Goal: Browse casually

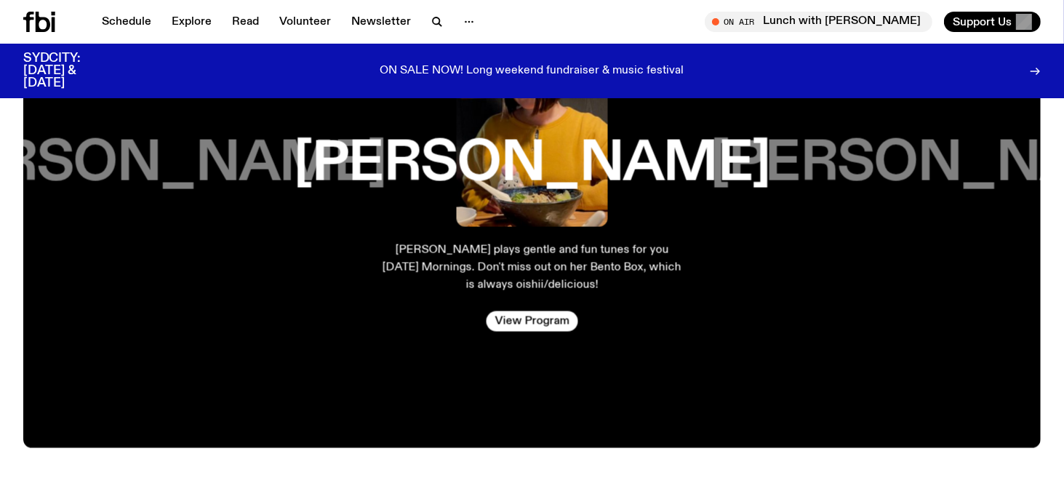
scroll to position [2539, 0]
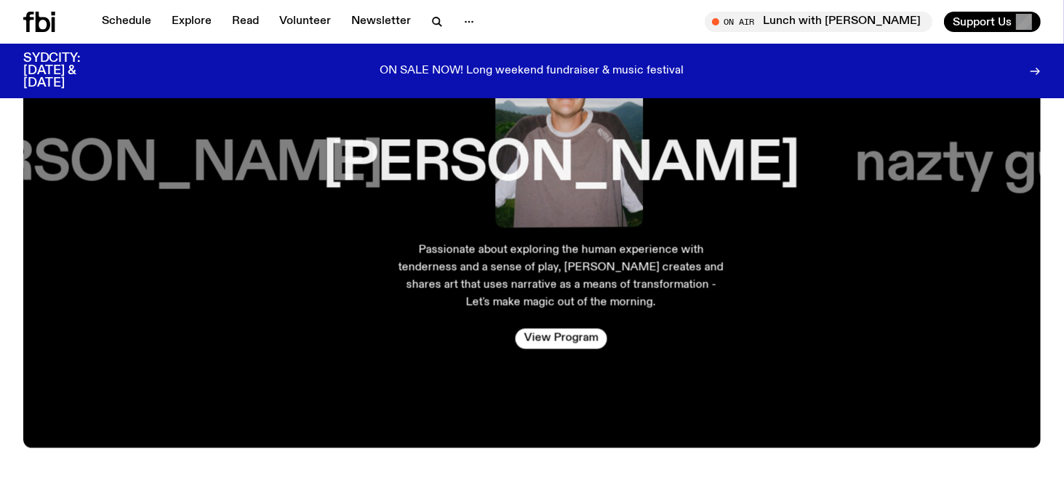
drag, startPoint x: 897, startPoint y: 246, endPoint x: 471, endPoint y: 212, distance: 427.4
click at [459, 224] on div "[PERSON_NAME] Passionate about exploring the human experience with tenderness a…" at bounding box center [561, 183] width 391 height 390
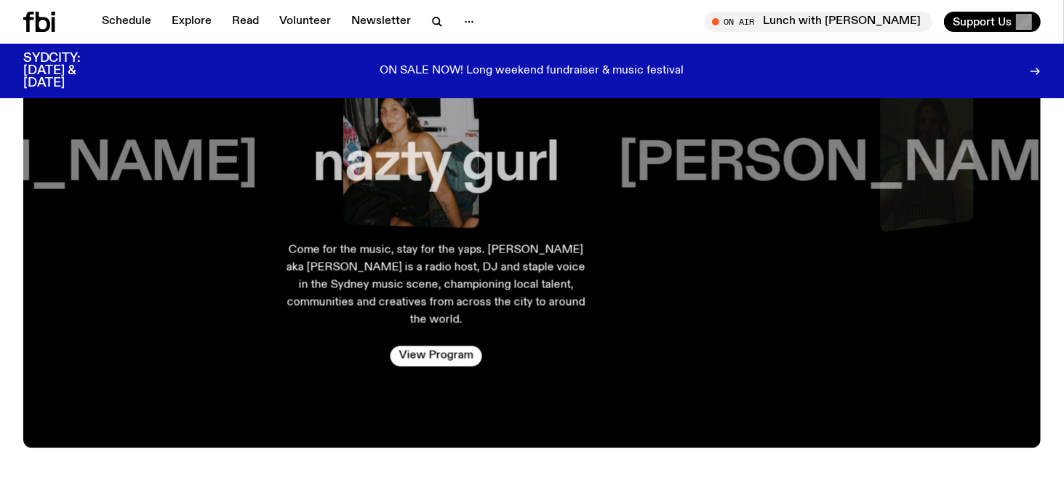
drag, startPoint x: 896, startPoint y: 197, endPoint x: 321, endPoint y: 192, distance: 574.3
click at [329, 193] on div "nazty gurl" at bounding box center [436, 113] width 302 height 227
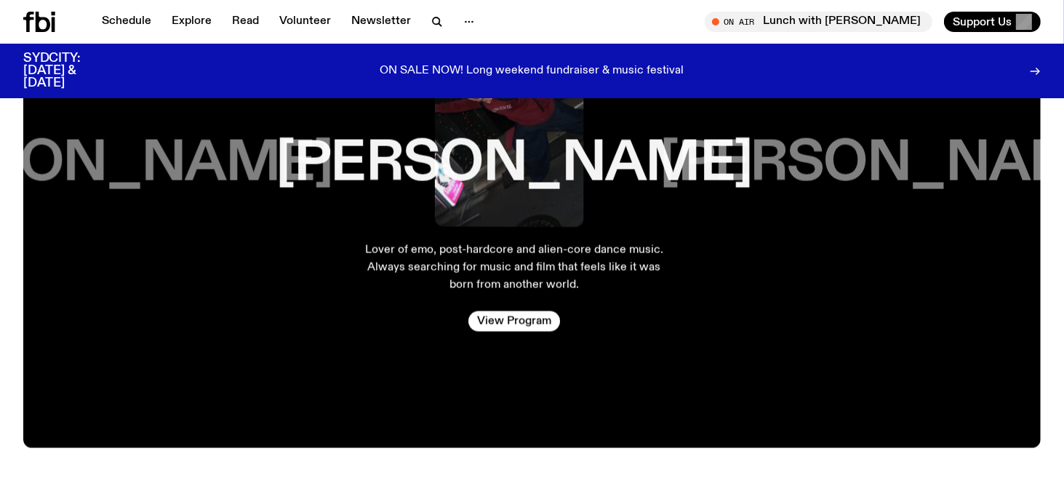
drag, startPoint x: 781, startPoint y: 182, endPoint x: 331, endPoint y: 186, distance: 449.3
click at [363, 187] on div "[PERSON_NAME]" at bounding box center [514, 113] width 302 height 227
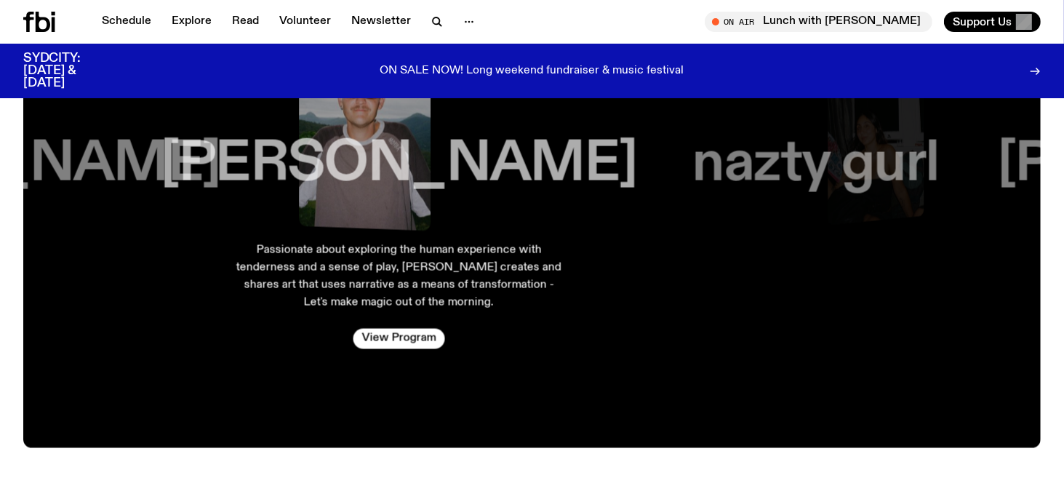
drag, startPoint x: 896, startPoint y: 182, endPoint x: 308, endPoint y: 197, distance: 587.6
click at [310, 197] on div "[PERSON_NAME]" at bounding box center [399, 113] width 368 height 227
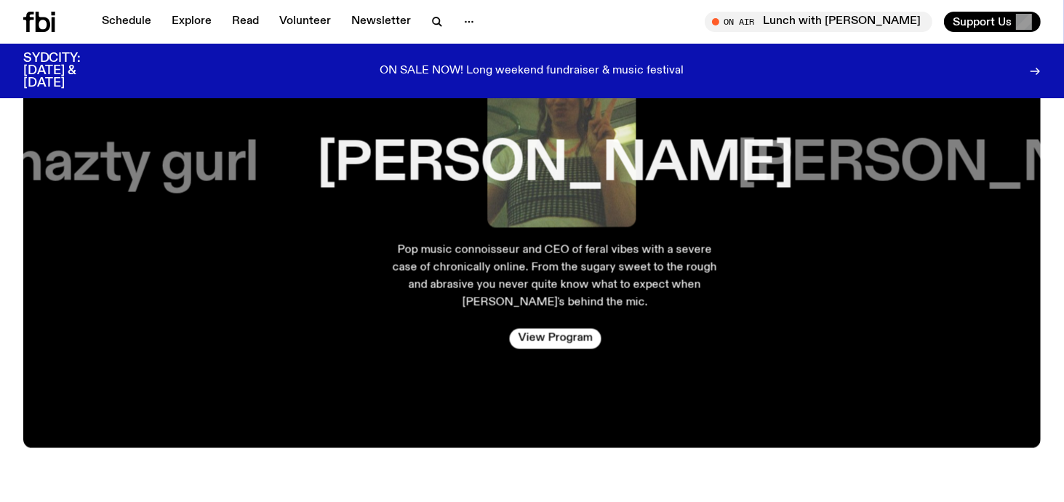
drag, startPoint x: 881, startPoint y: 185, endPoint x: 355, endPoint y: 192, distance: 526.4
click at [368, 192] on div "[PERSON_NAME]" at bounding box center [555, 113] width 374 height 227
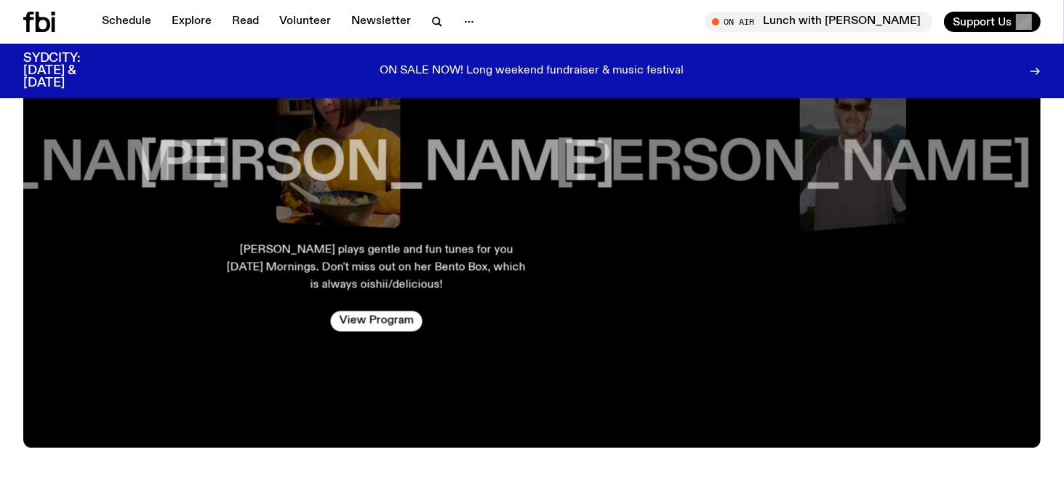
drag, startPoint x: 910, startPoint y: 187, endPoint x: 316, endPoint y: 191, distance: 594.7
click at [331, 192] on div "[PERSON_NAME]" at bounding box center [376, 113] width 302 height 227
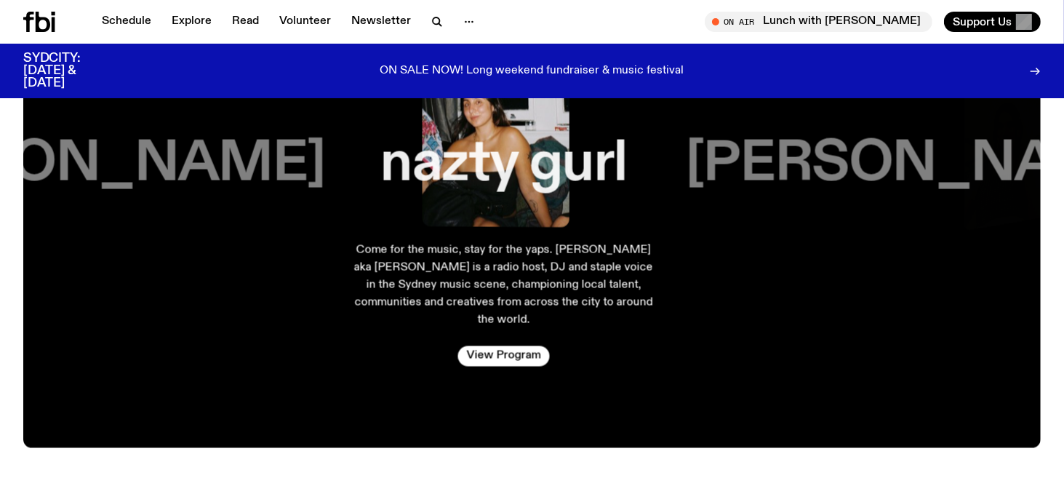
drag, startPoint x: 900, startPoint y: 189, endPoint x: 301, endPoint y: 194, distance: 599.0
click at [353, 195] on div "nazty gurl" at bounding box center [504, 113] width 302 height 227
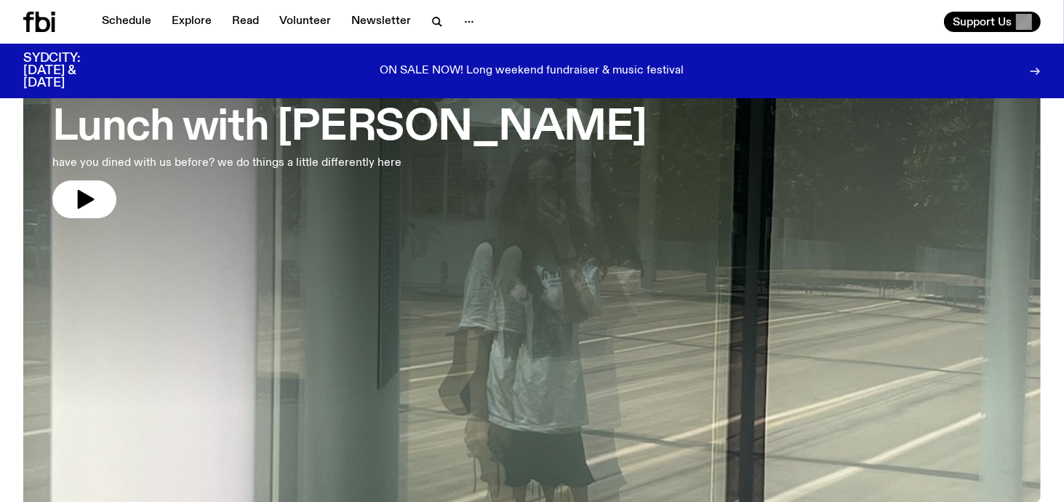
scroll to position [0, 0]
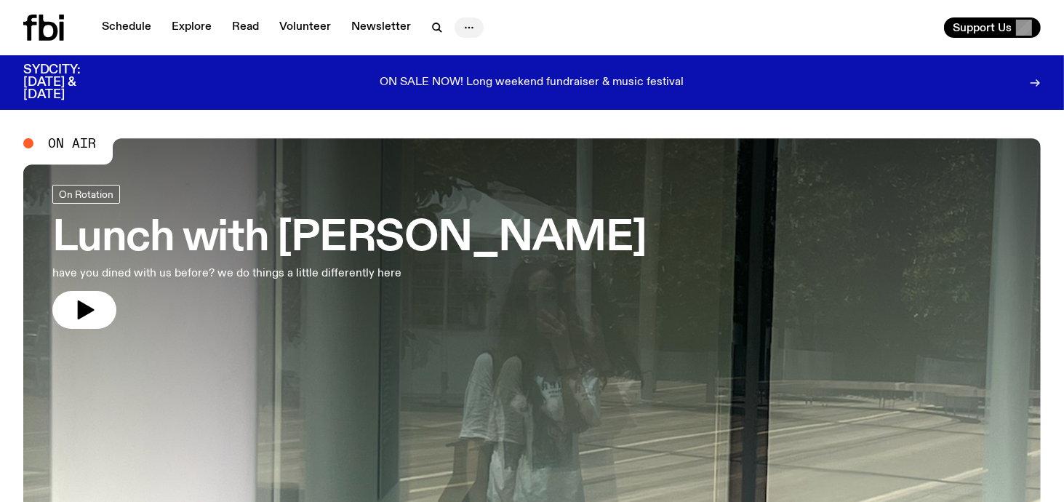
click at [465, 28] on icon "button" at bounding box center [468, 27] width 17 height 17
click at [192, 27] on link "Explore" at bounding box center [191, 27] width 57 height 20
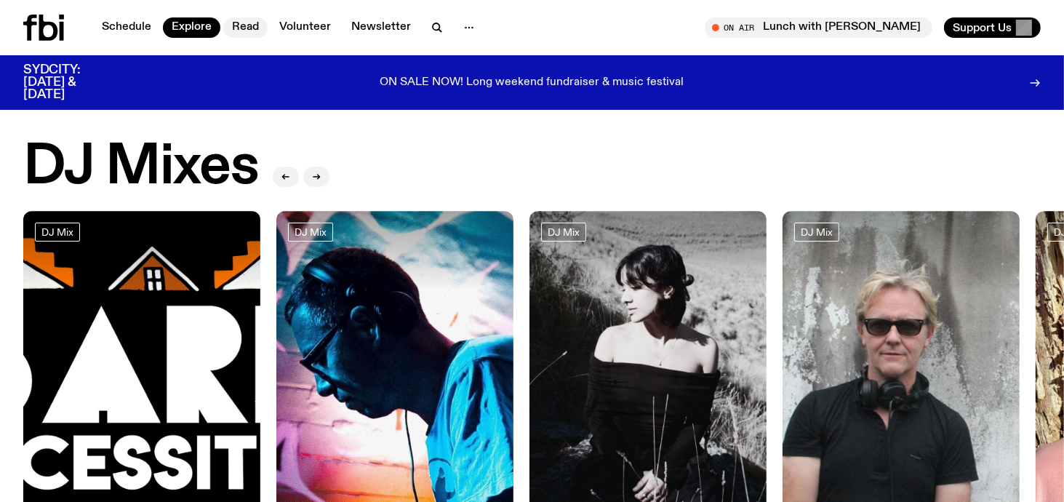
click at [252, 28] on link "Read" at bounding box center [245, 27] width 44 height 20
